Goal: Contribute content

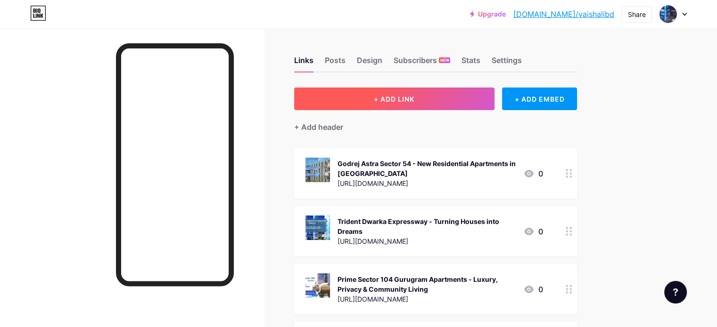
click at [458, 99] on button "+ ADD LINK" at bounding box center [394, 99] width 200 height 23
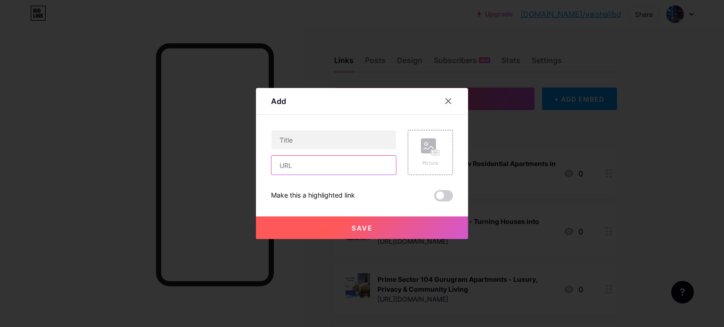
click at [324, 159] on input "text" at bounding box center [333, 165] width 124 height 19
paste input "[URL][DOMAIN_NAME]"
type input "[URL][DOMAIN_NAME]"
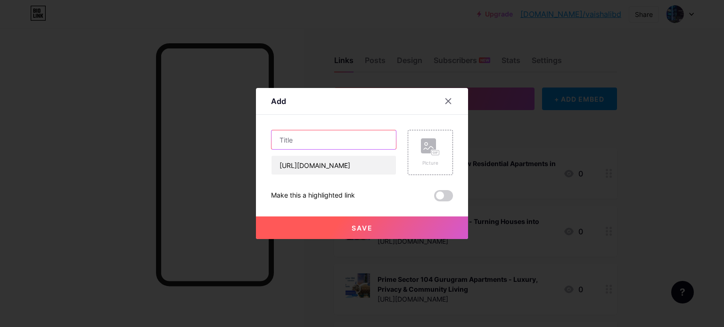
click at [287, 133] on input "text" at bounding box center [333, 140] width 124 height 19
paste input "Adani Linkbay Residences - Luxurious Living in [GEOGRAPHIC_DATA], [GEOGRAPHIC_D…"
type input "Adani Linkbay Residences - Luxurious Living in [GEOGRAPHIC_DATA], [GEOGRAPHIC_D…"
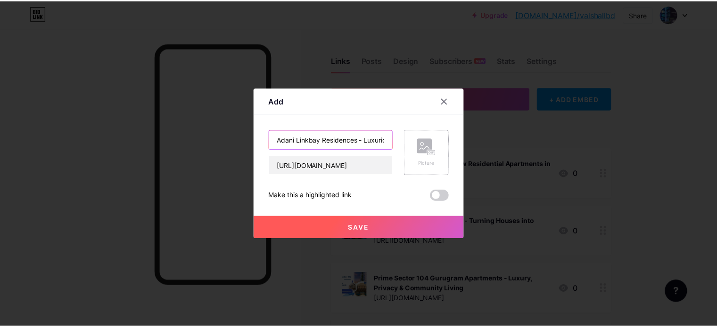
scroll to position [0, 109]
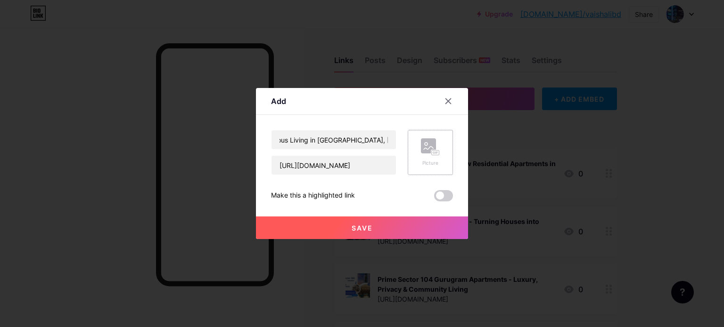
click at [426, 155] on icon at bounding box center [430, 147] width 19 height 17
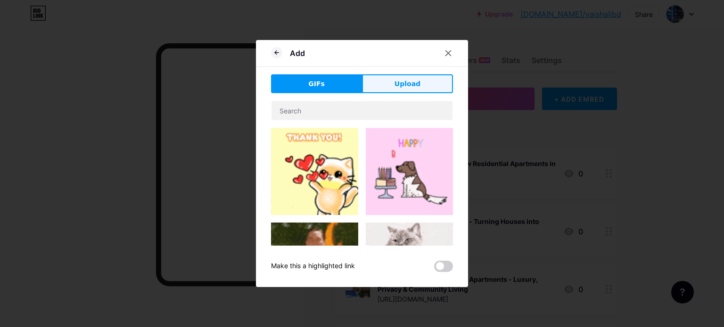
click at [407, 84] on span "Upload" at bounding box center [407, 84] width 26 height 10
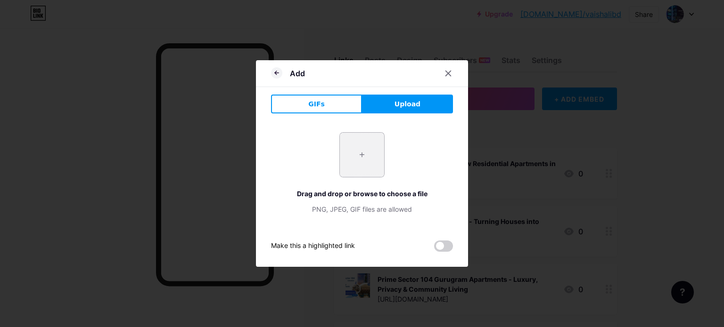
click at [353, 158] on input "file" at bounding box center [362, 155] width 44 height 44
type input "C:\fakepath\3.jpg"
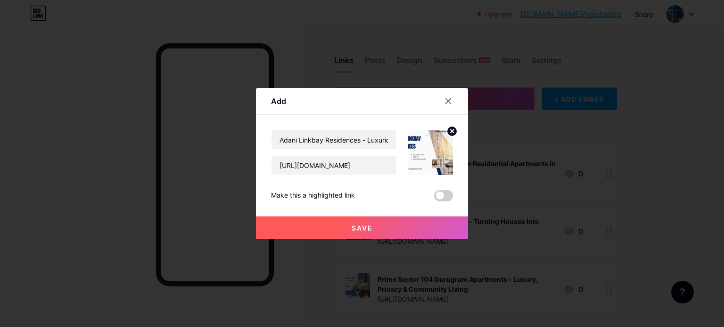
click at [352, 226] on span "Save" at bounding box center [362, 228] width 21 height 8
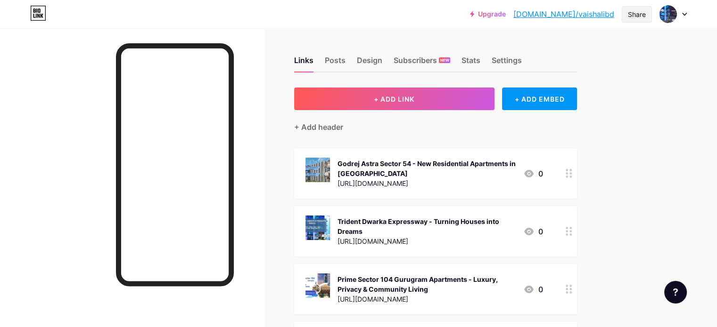
click at [635, 13] on div "Share" at bounding box center [637, 14] width 18 height 10
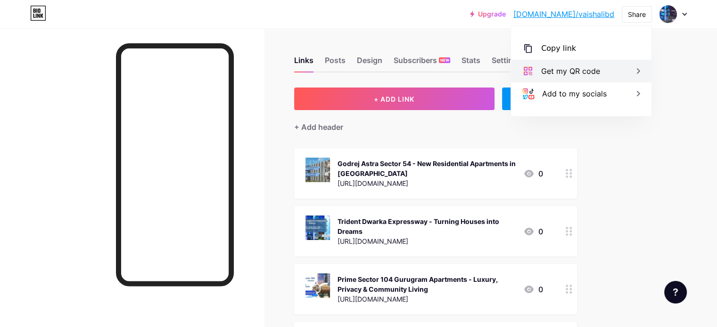
click at [562, 49] on div "Copy link" at bounding box center [558, 48] width 35 height 11
